Goal: Task Accomplishment & Management: Complete application form

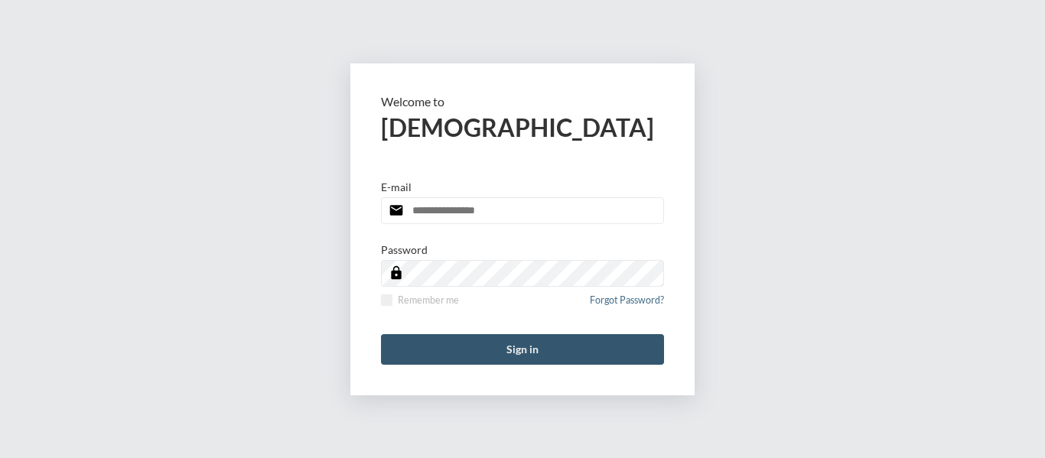
type input "**********"
click at [518, 351] on button "Sign in" at bounding box center [522, 349] width 283 height 31
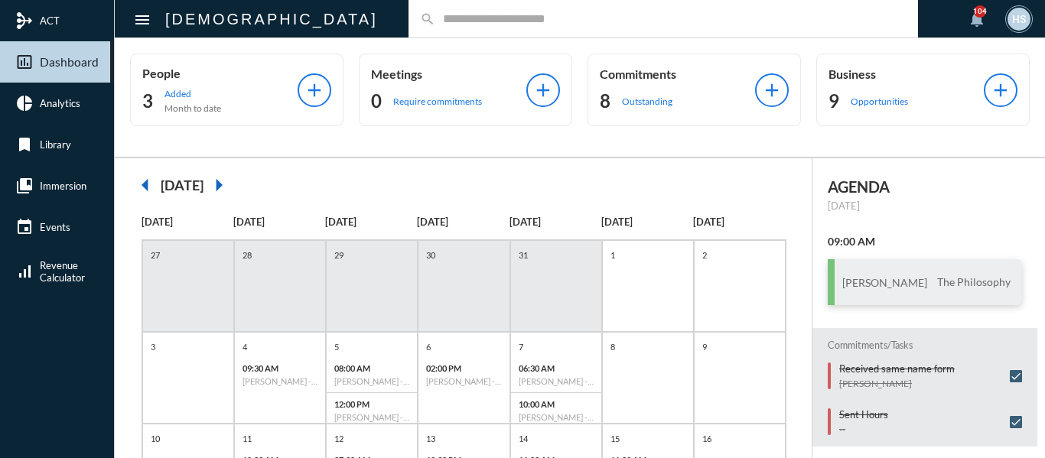
click at [435, 22] on input "text" at bounding box center [670, 18] width 471 height 13
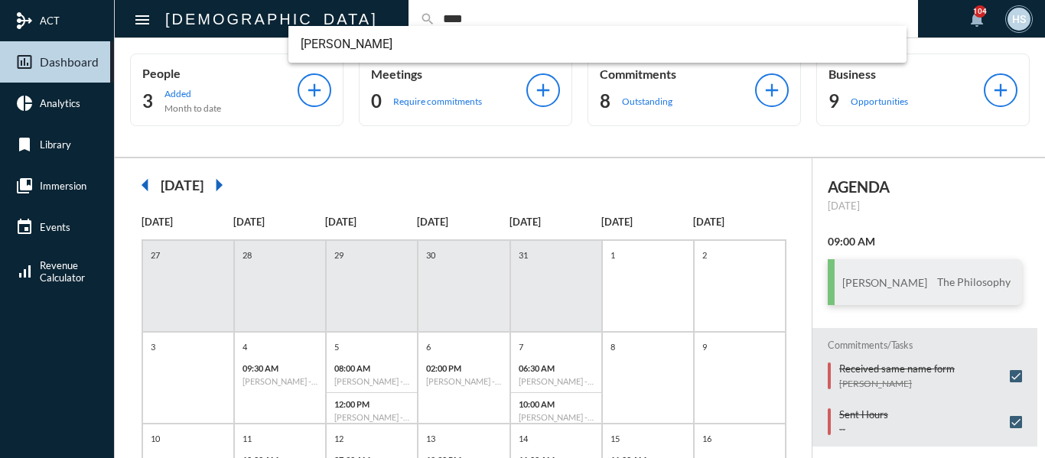
type input "****"
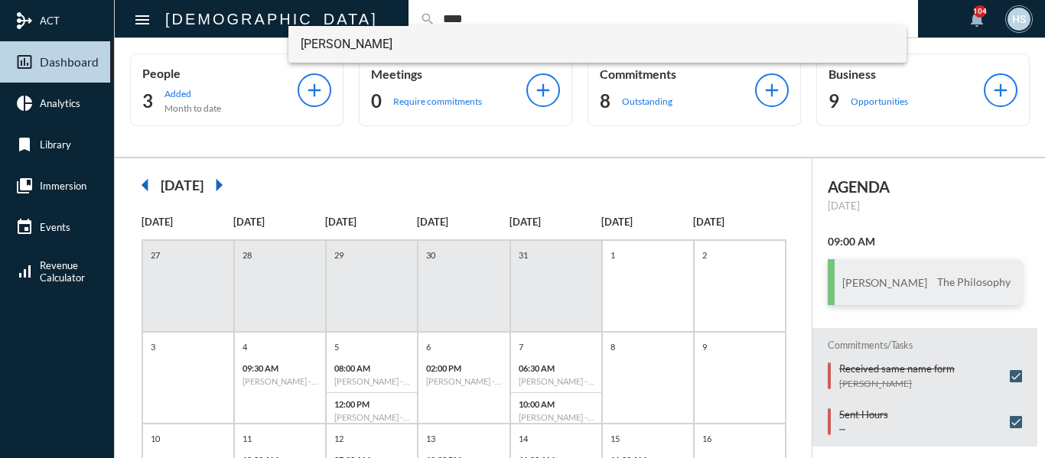
click at [328, 41] on span "Holly Fava" at bounding box center [598, 44] width 595 height 37
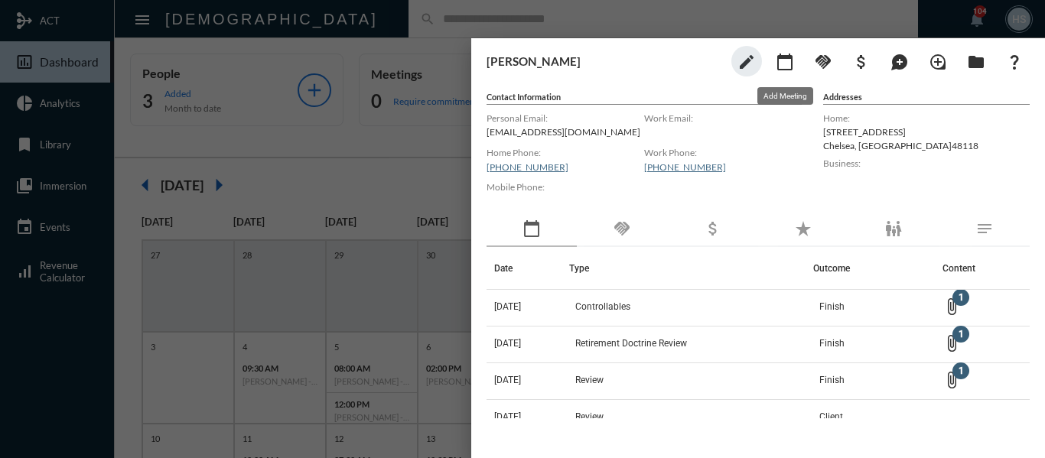
click at [786, 63] on mat-icon "calendar_today" at bounding box center [785, 62] width 18 height 18
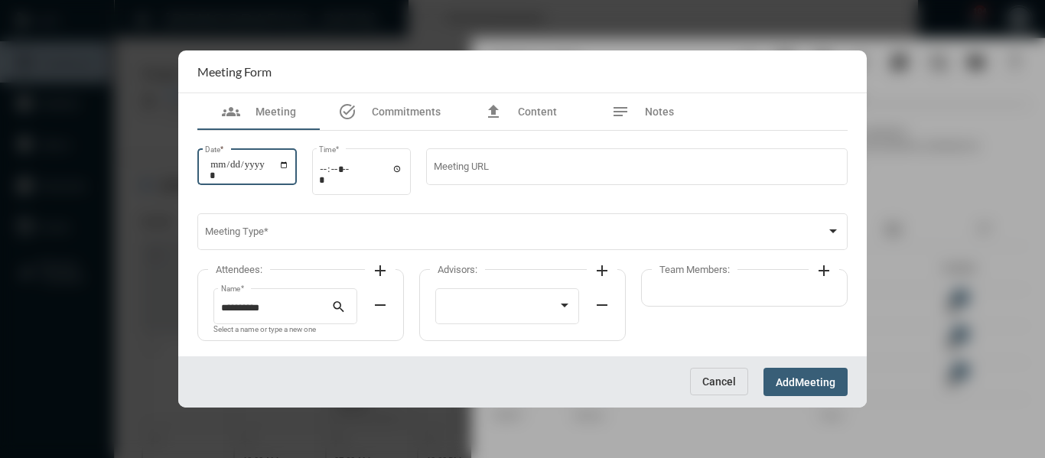
click at [287, 166] on input "Date *" at bounding box center [250, 169] width 80 height 21
type input "**********"
click at [401, 167] on input "Time *" at bounding box center [361, 174] width 84 height 22
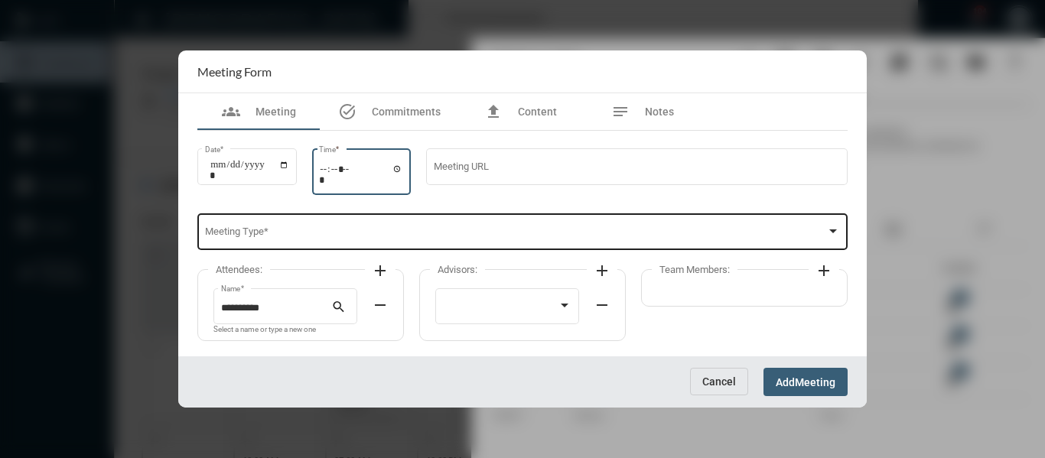
type input "*****"
click at [514, 233] on span at bounding box center [516, 234] width 622 height 11
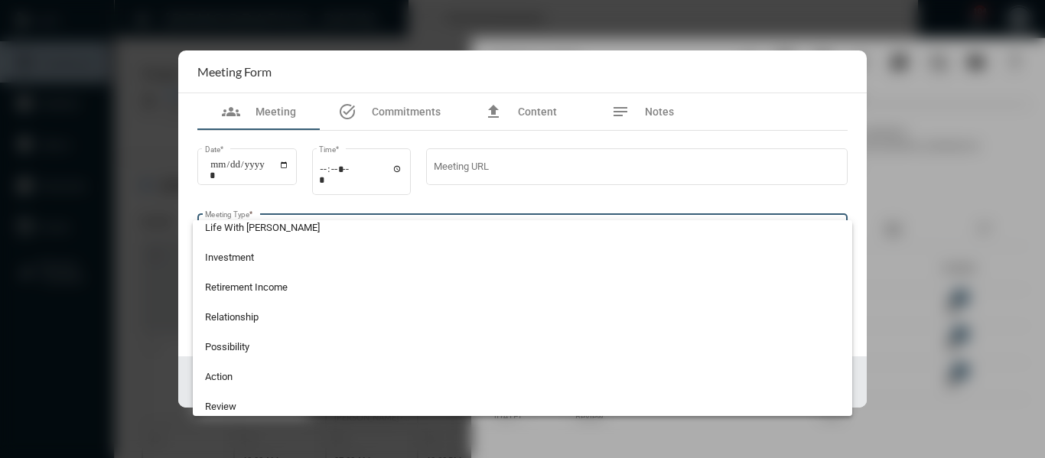
scroll to position [383, 0]
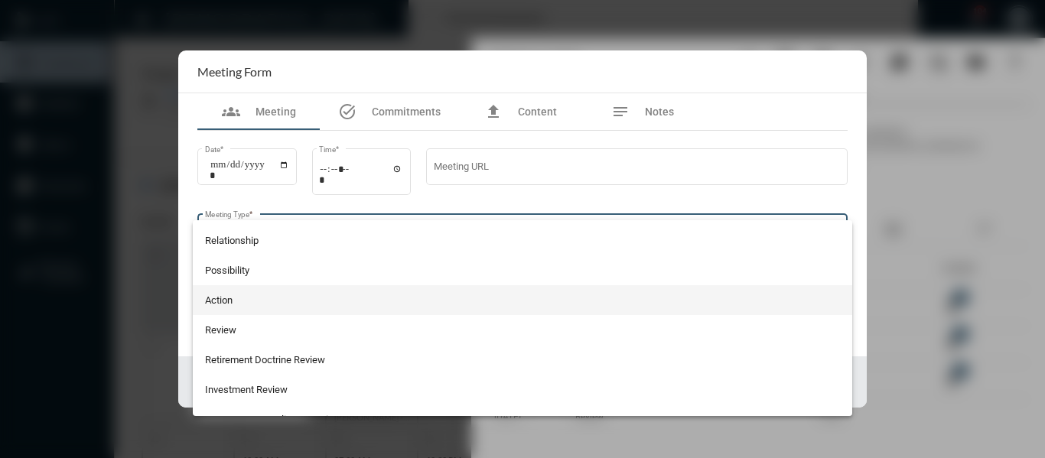
click at [211, 295] on span "Action" at bounding box center [523, 300] width 636 height 30
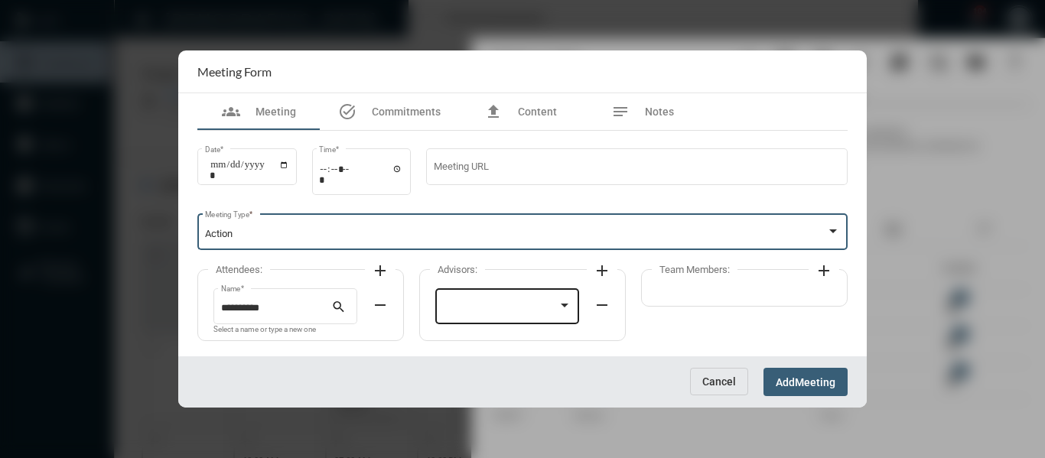
click at [488, 297] on div at bounding box center [507, 304] width 129 height 39
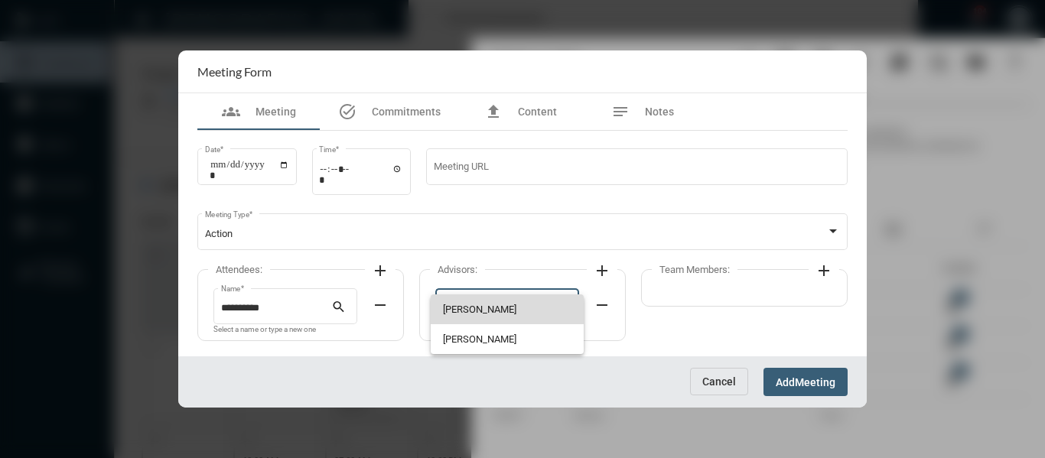
click at [487, 308] on span "Bryndon Skelton" at bounding box center [507, 310] width 129 height 30
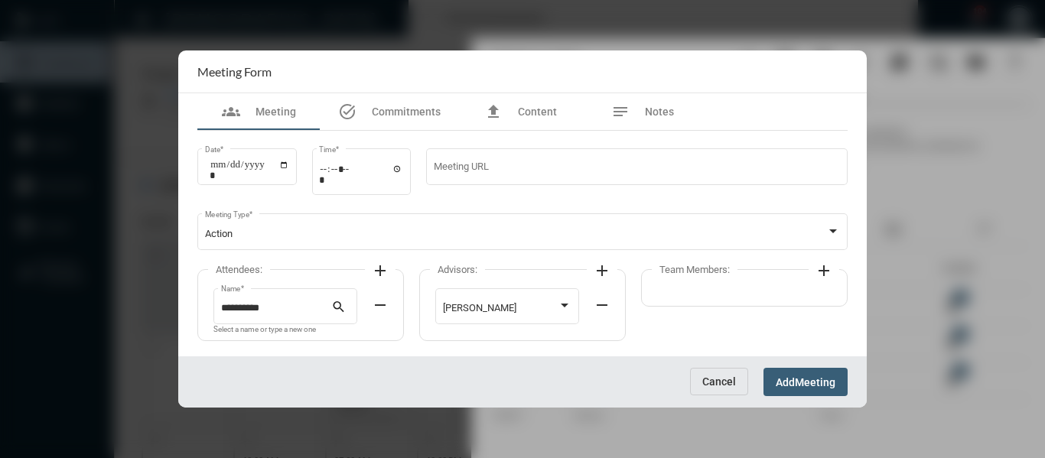
click at [822, 270] on mat-icon "add" at bounding box center [824, 271] width 18 height 18
click at [735, 315] on div at bounding box center [723, 308] width 116 height 11
click at [695, 310] on span "Holly Skelton" at bounding box center [729, 310] width 129 height 30
click at [834, 386] on span "Meeting" at bounding box center [815, 383] width 41 height 12
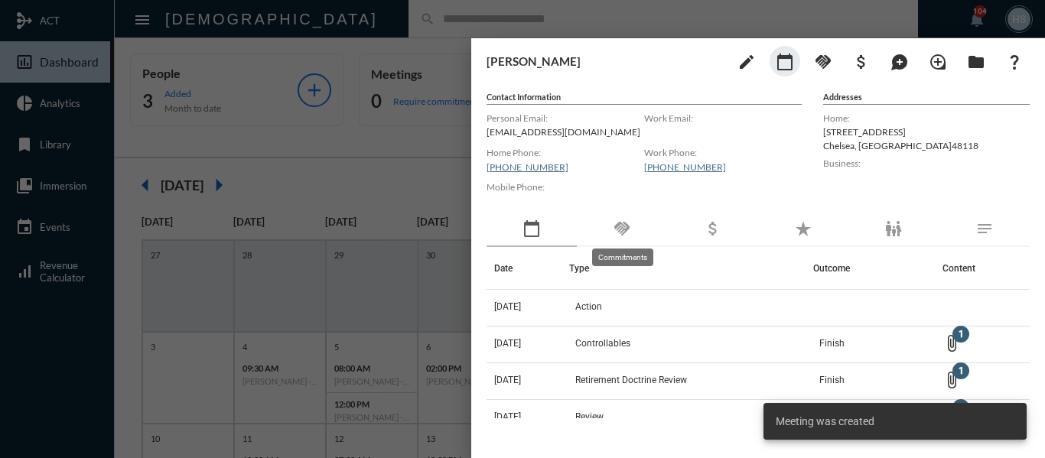
click at [621, 228] on mat-icon "handshake" at bounding box center [622, 229] width 18 height 18
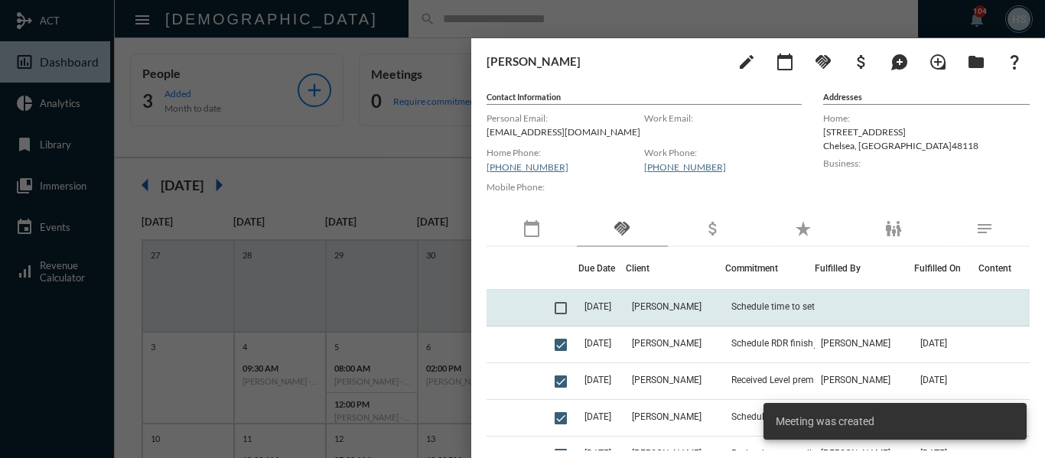
click at [562, 306] on span at bounding box center [561, 308] width 12 height 12
